Goal: Information Seeking & Learning: Get advice/opinions

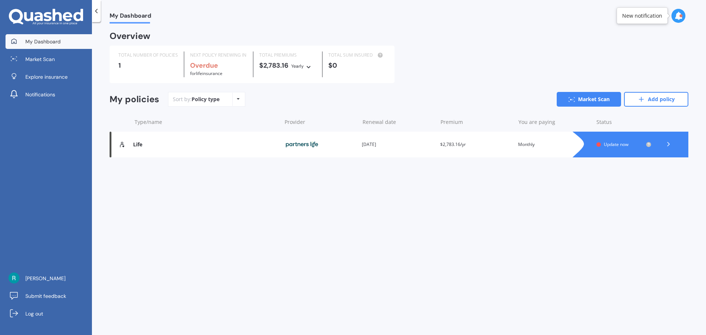
click at [616, 144] on span "Update now" at bounding box center [616, 144] width 25 height 6
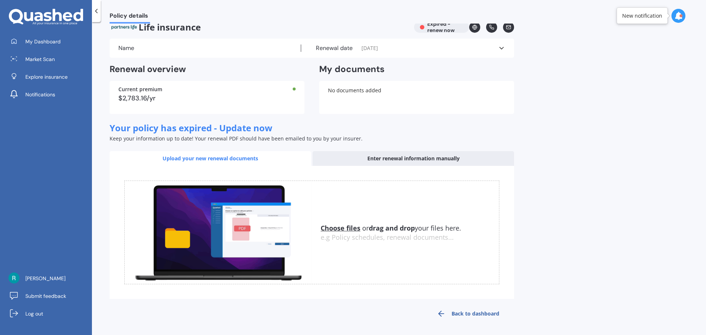
scroll to position [11, 0]
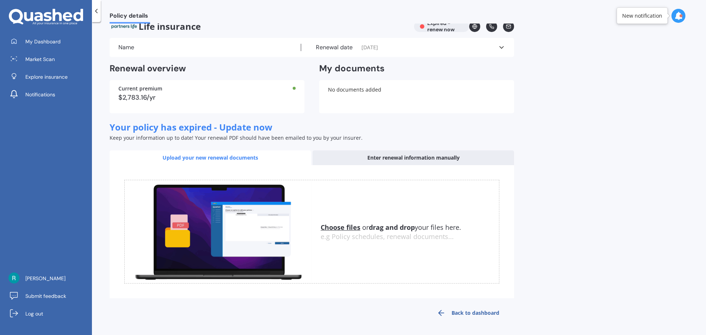
click at [97, 13] on icon at bounding box center [96, 10] width 7 height 7
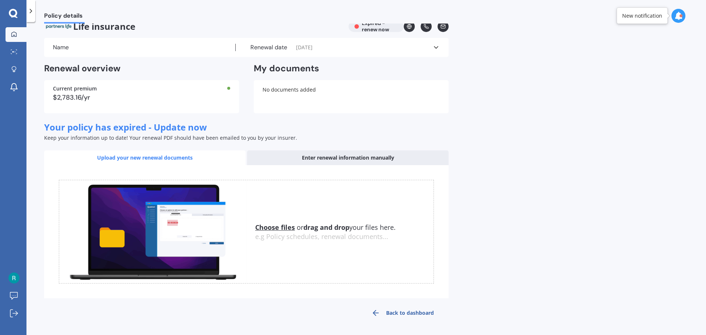
click at [9, 31] on link "My Dashboard" at bounding box center [16, 34] width 21 height 15
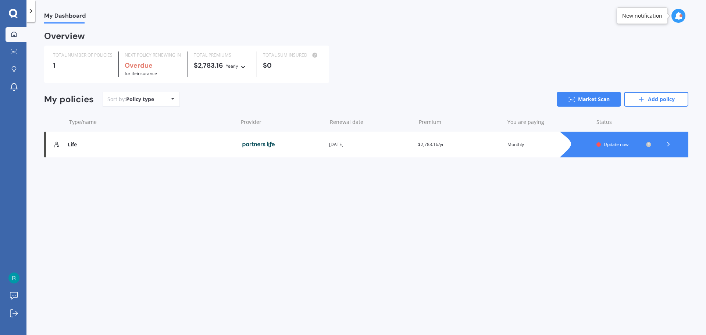
click at [171, 101] on icon at bounding box center [172, 99] width 3 height 4
click at [172, 101] on icon at bounding box center [172, 99] width 3 height 4
click at [15, 275] on img at bounding box center [13, 277] width 11 height 11
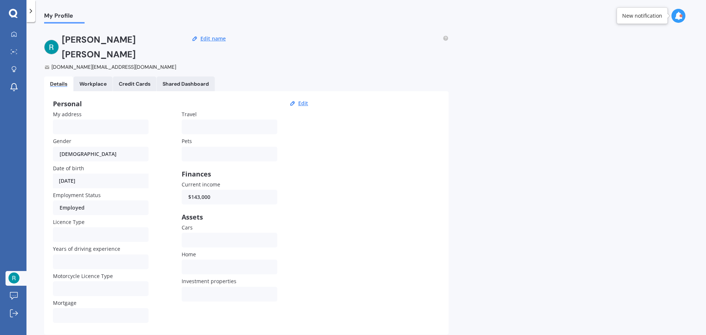
click at [101, 76] on link "Workplace" at bounding box center [93, 83] width 39 height 15
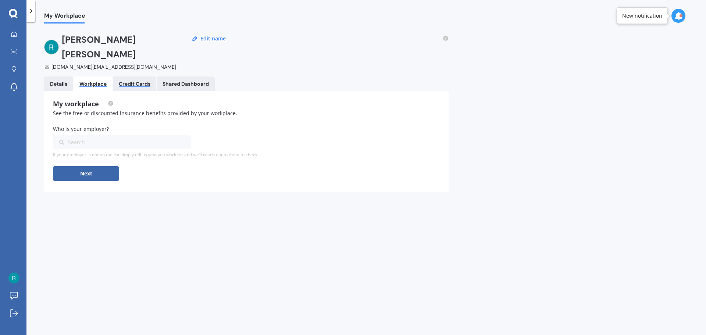
click at [141, 81] on div "Credit Cards" at bounding box center [135, 84] width 32 height 6
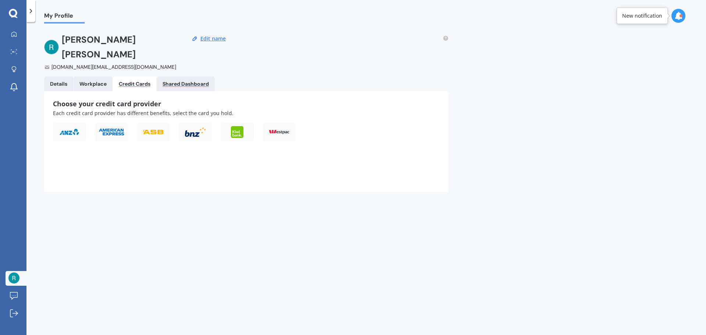
click at [192, 81] on div "Shared Dashboard" at bounding box center [185, 84] width 46 height 6
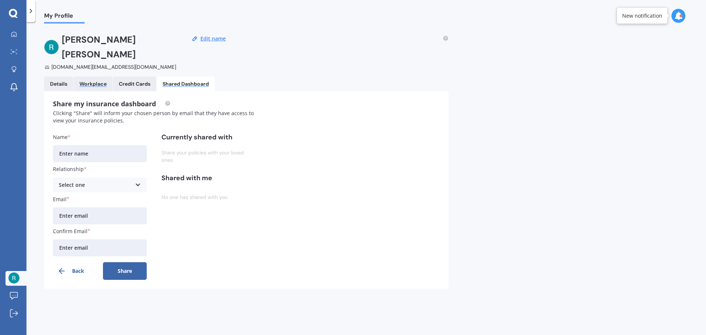
click at [97, 81] on div "Workplace" at bounding box center [92, 84] width 27 height 6
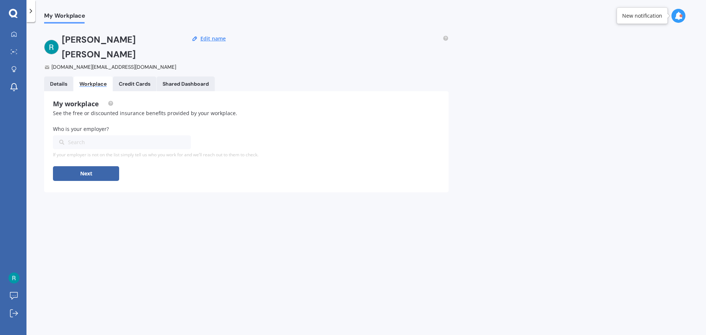
click at [47, 76] on link "Details" at bounding box center [58, 83] width 29 height 15
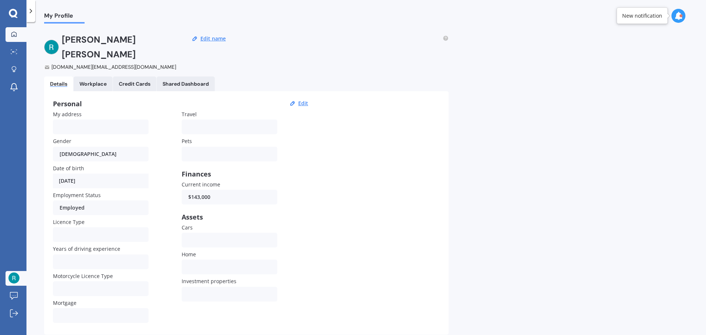
click at [16, 33] on icon at bounding box center [14, 34] width 6 height 6
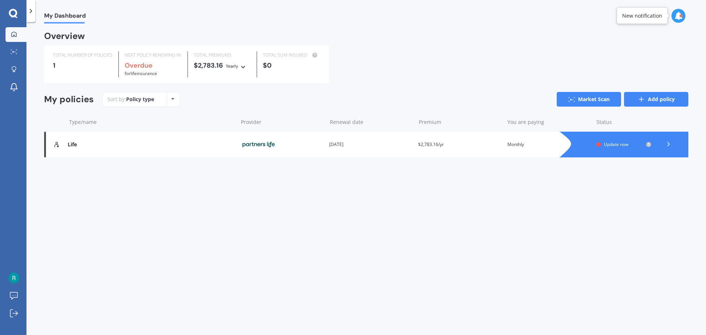
click at [662, 100] on link "Add policy" at bounding box center [656, 99] width 64 height 15
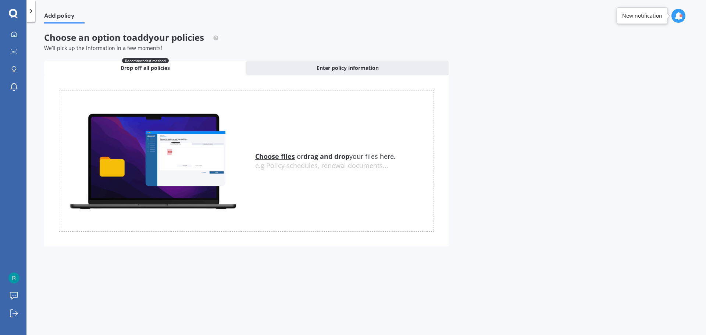
click at [13, 15] on icon at bounding box center [13, 14] width 9 height 10
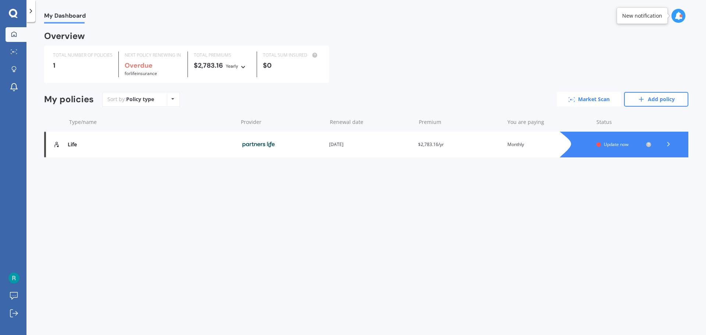
click at [607, 102] on link "Market Scan" at bounding box center [589, 99] width 64 height 15
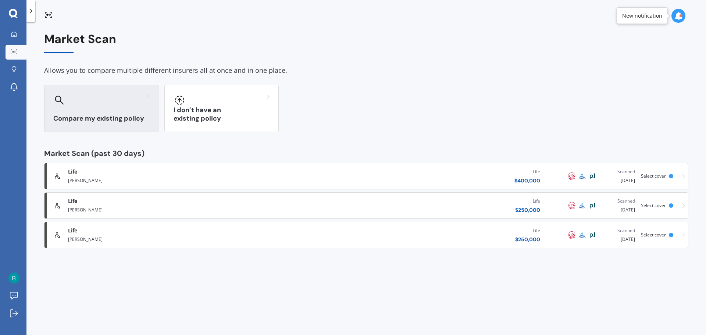
click at [114, 124] on div "Compare my existing policy" at bounding box center [101, 108] width 114 height 47
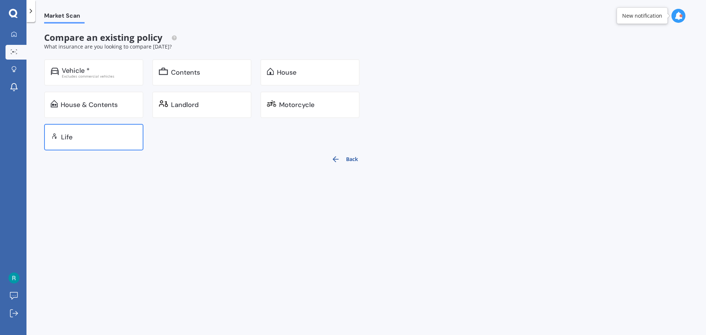
click at [86, 132] on div "Life" at bounding box center [93, 137] width 99 height 26
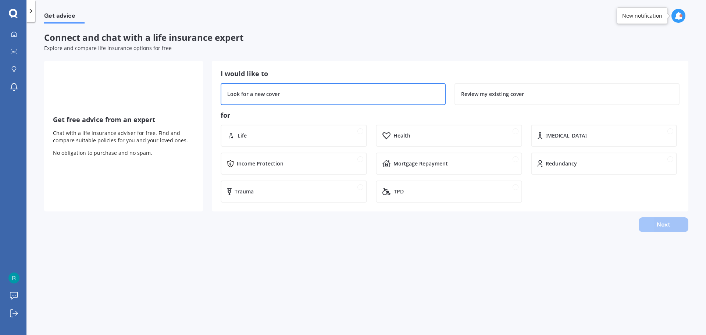
click at [393, 102] on div "Look for a new cover" at bounding box center [333, 94] width 225 height 22
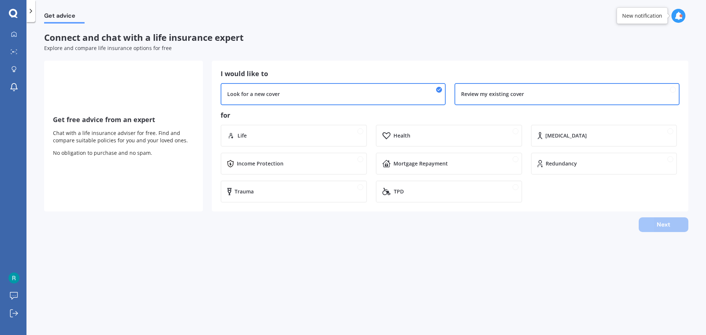
click at [508, 95] on div "Review my existing cover" at bounding box center [492, 93] width 63 height 7
click at [346, 96] on div "Look for a new cover" at bounding box center [333, 93] width 212 height 7
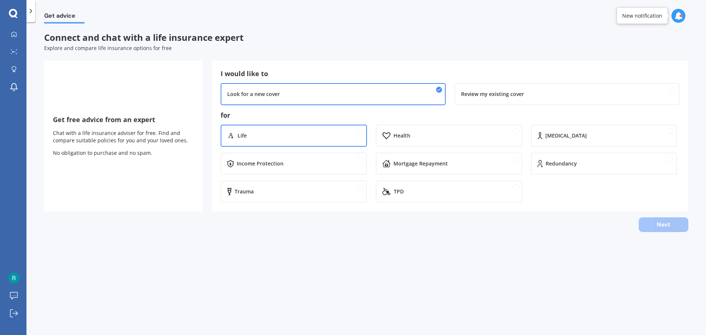
click at [296, 139] on div "Life" at bounding box center [298, 135] width 123 height 7
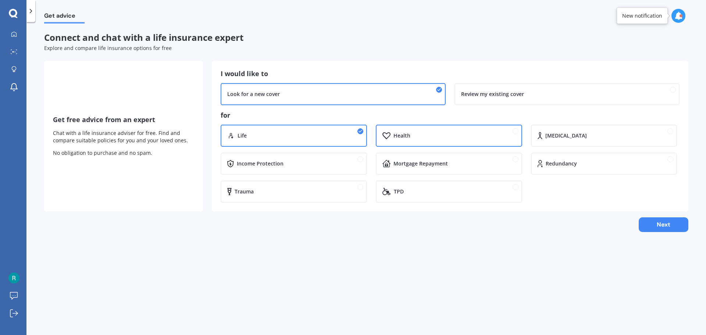
click at [464, 135] on div "Health" at bounding box center [454, 135] width 122 height 7
click at [458, 165] on div "Mortgage Repayment" at bounding box center [454, 163] width 122 height 7
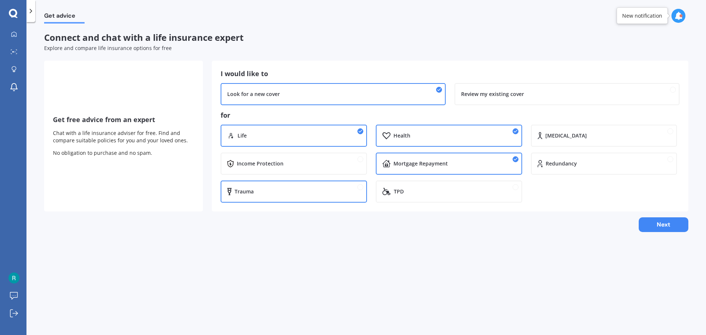
click at [268, 195] on div "Trauma" at bounding box center [298, 191] width 126 height 7
click at [339, 162] on div "Income Protection" at bounding box center [299, 163] width 124 height 7
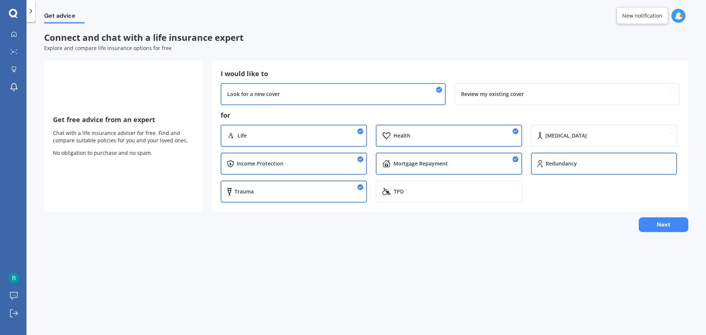
click at [574, 162] on div "Redundancy" at bounding box center [561, 163] width 31 height 7
click at [657, 226] on button "Next" at bounding box center [664, 224] width 50 height 15
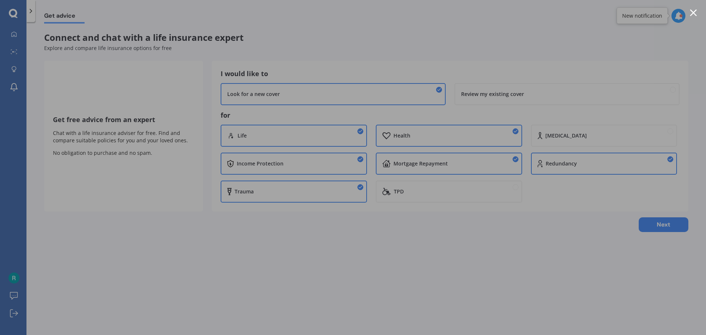
drag, startPoint x: 590, startPoint y: 69, endPoint x: 625, endPoint y: 64, distance: 35.3
click at [591, 69] on div at bounding box center [353, 167] width 706 height 335
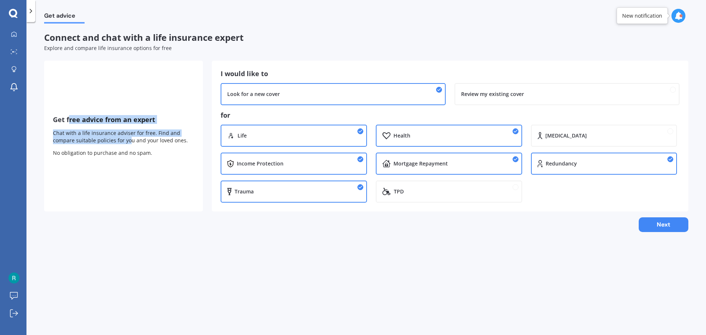
drag, startPoint x: 70, startPoint y: 122, endPoint x: 145, endPoint y: 161, distance: 84.0
click at [141, 156] on div "Get free advice from an expert Chat with a life insurance adviser for free. Fin…" at bounding box center [123, 136] width 159 height 151
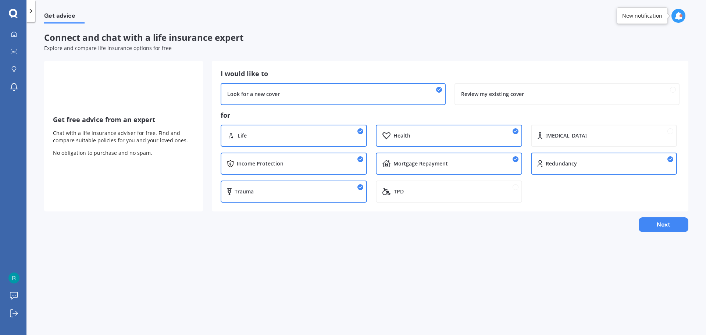
click at [145, 161] on div "Get free advice from an expert Chat with a life insurance adviser for free. Fin…" at bounding box center [123, 136] width 159 height 151
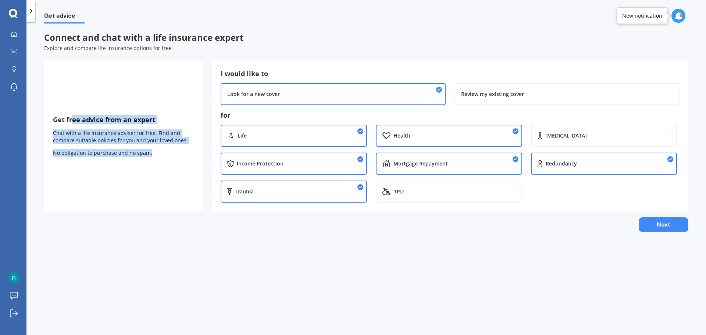
drag, startPoint x: 159, startPoint y: 158, endPoint x: 71, endPoint y: 126, distance: 93.6
click at [71, 126] on div "Get free advice from an expert Chat with a life insurance adviser for free. Fin…" at bounding box center [123, 136] width 159 height 151
click at [133, 154] on p "No obligation to purchase and no spam." at bounding box center [123, 152] width 141 height 7
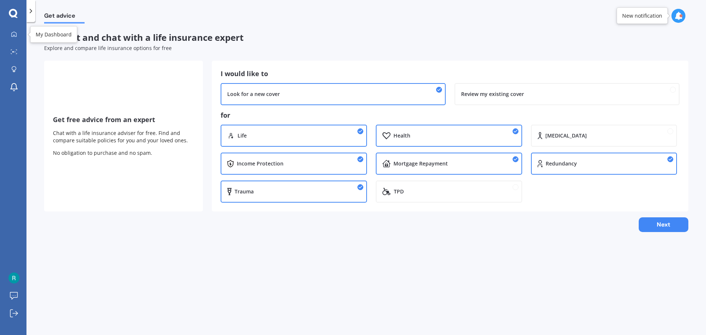
drag, startPoint x: 11, startPoint y: 37, endPoint x: 14, endPoint y: 42, distance: 4.9
click at [11, 38] on link "My Dashboard" at bounding box center [16, 34] width 21 height 15
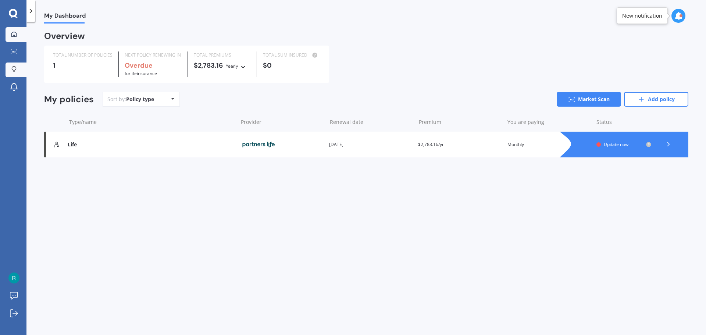
click at [15, 76] on link "Explore insurance" at bounding box center [16, 69] width 21 height 15
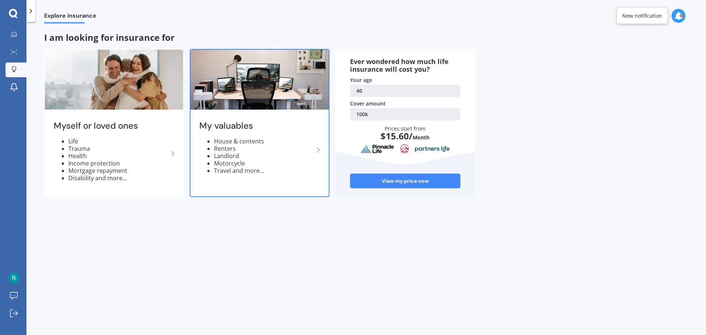
click at [318, 149] on polyline at bounding box center [318, 150] width 2 height 4
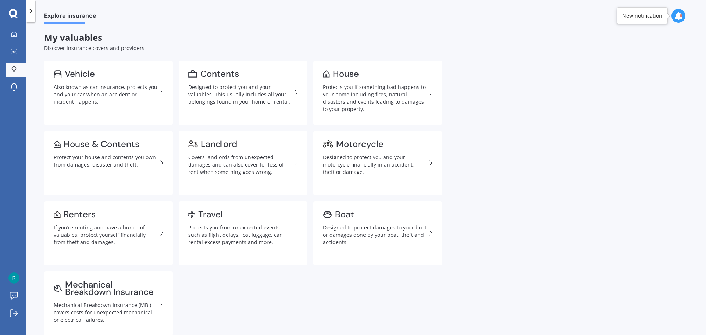
click at [29, 10] on icon at bounding box center [30, 10] width 7 height 7
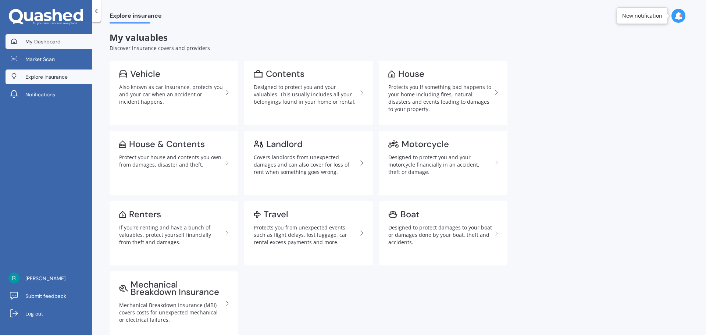
click at [40, 41] on span "My Dashboard" at bounding box center [42, 41] width 35 height 7
